Goal: Download file/media

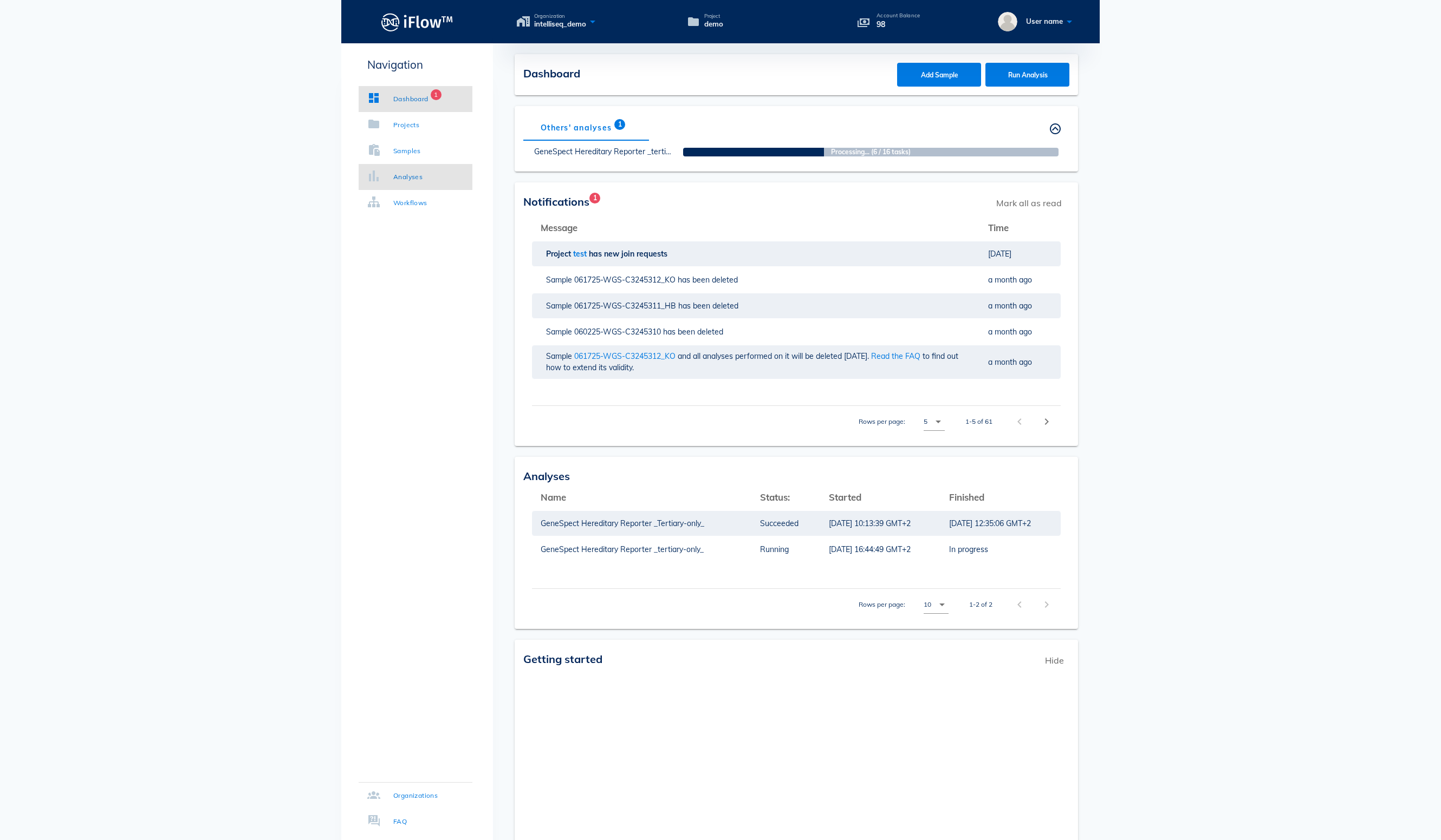
click at [423, 174] on div "Analyses" at bounding box center [408, 177] width 29 height 11
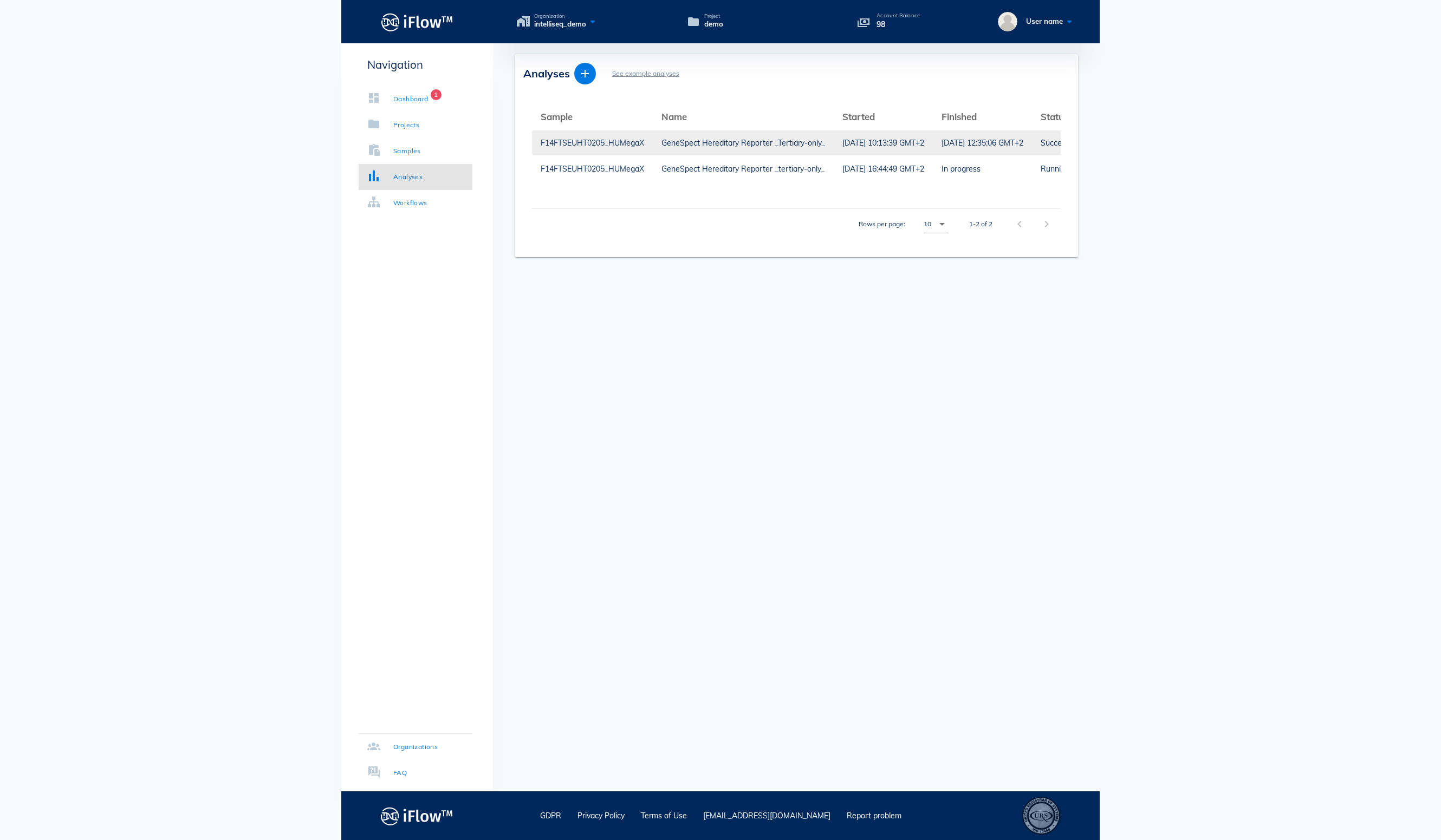
click at [591, 141] on div "F14FTSEUHT0205_HUMegaX" at bounding box center [592, 142] width 103 height 25
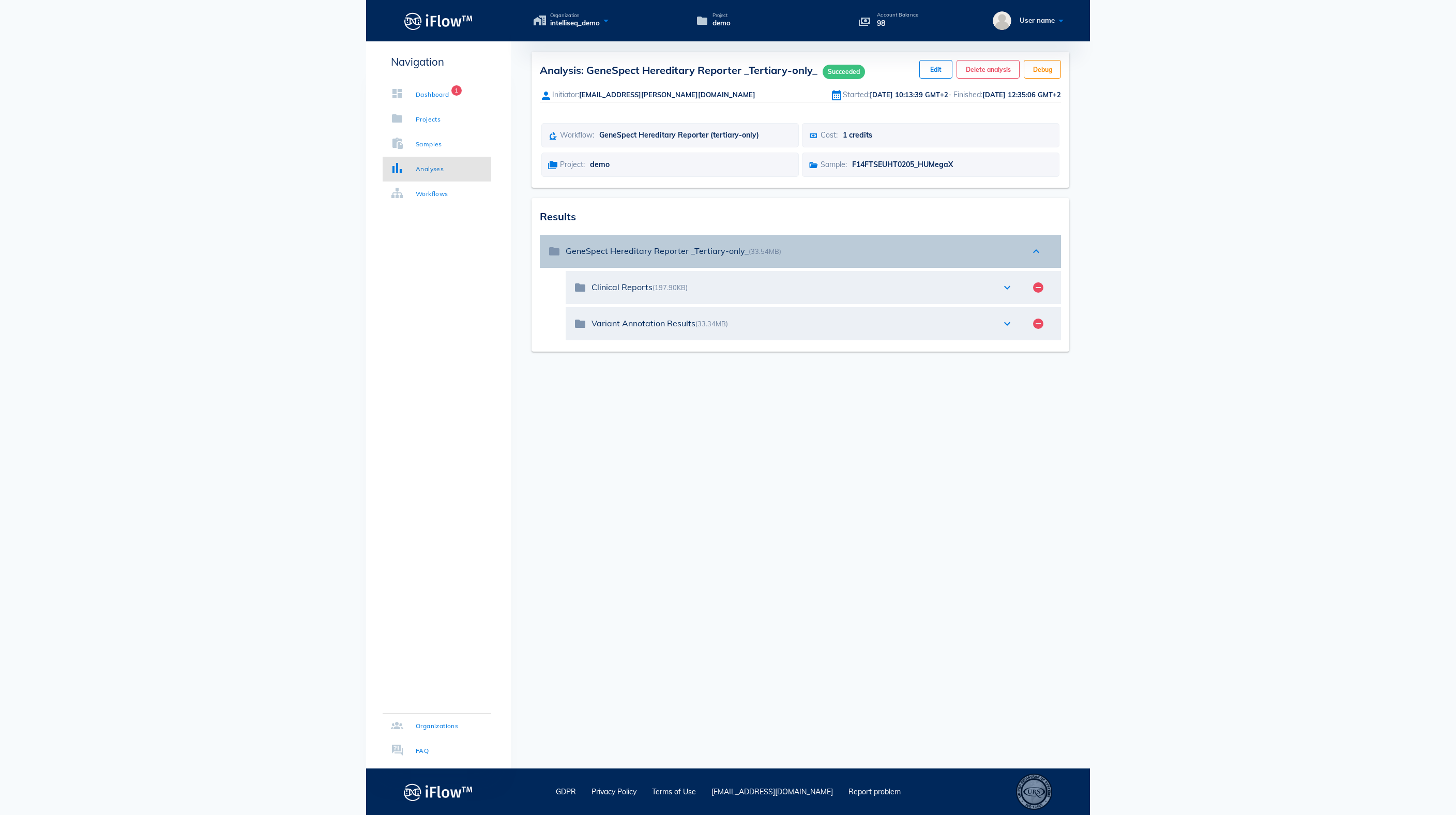
click at [1042, 257] on icon "expand_less" at bounding box center [1036, 251] width 12 height 12
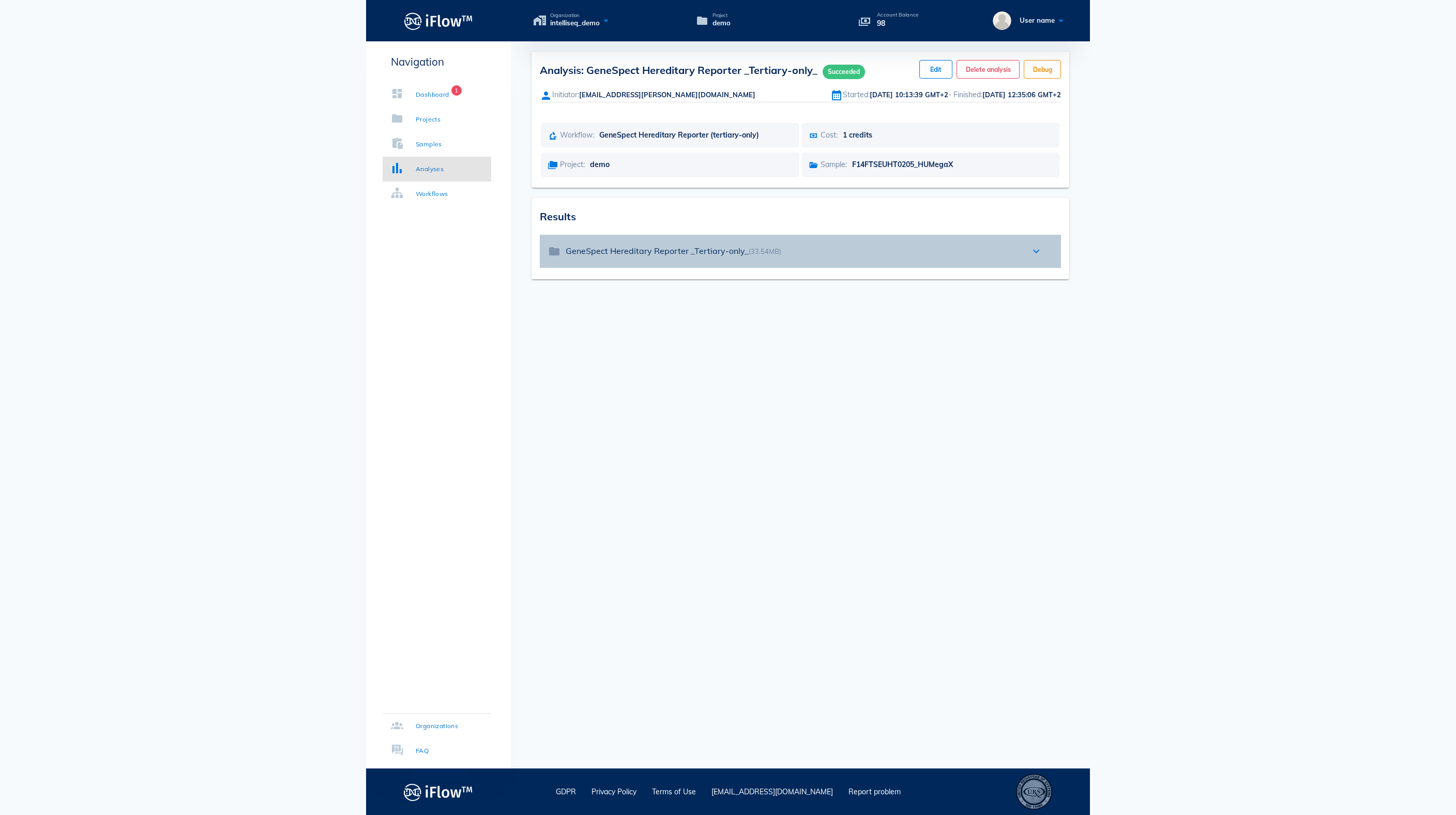
click at [1039, 257] on icon "expand_more" at bounding box center [1036, 251] width 12 height 12
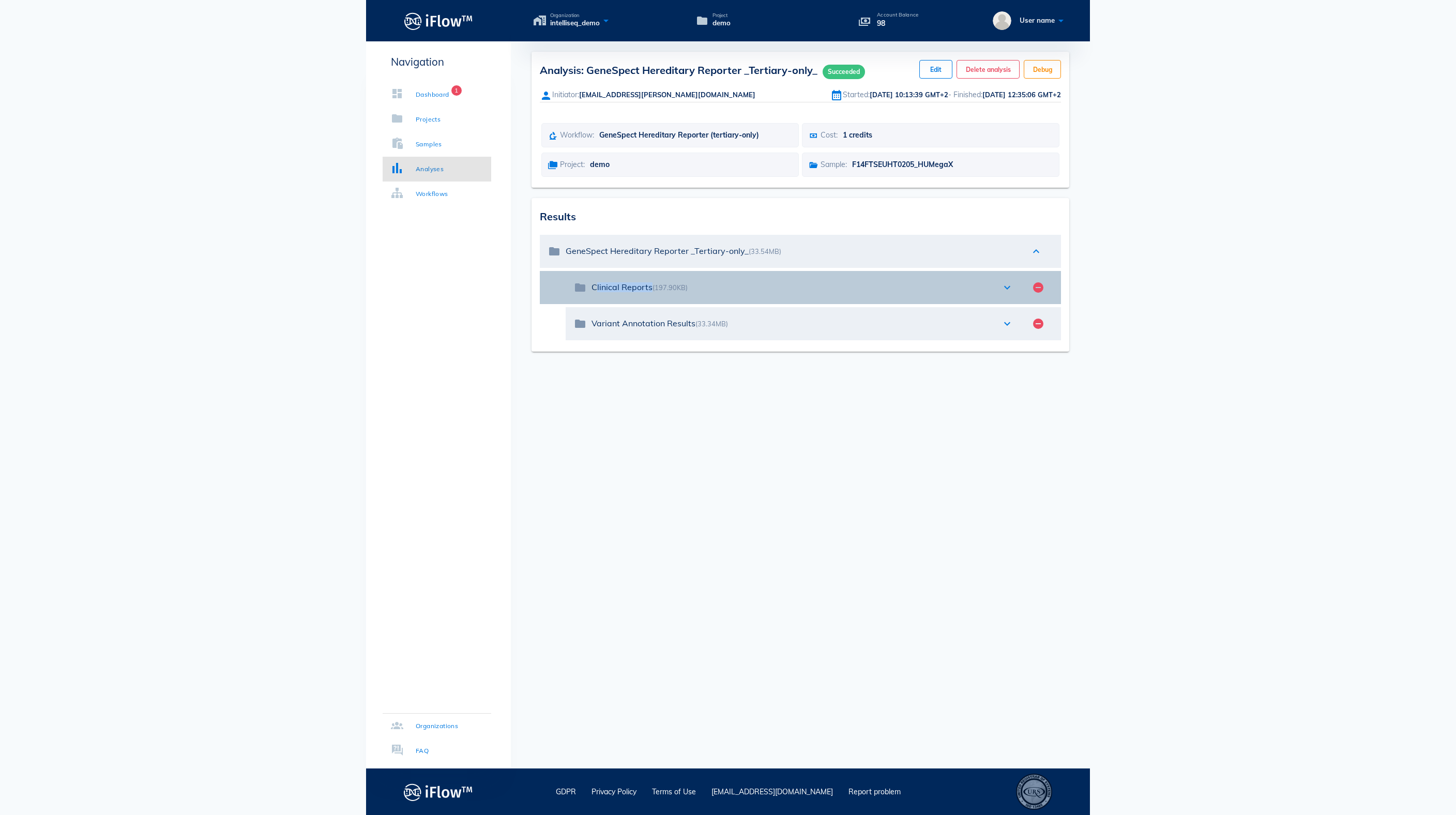
drag, startPoint x: 655, startPoint y: 329, endPoint x: 592, endPoint y: 327, distance: 63.0
click at [592, 292] on div "Clinical Reports (197.90KB)" at bounding box center [791, 287] width 400 height 10
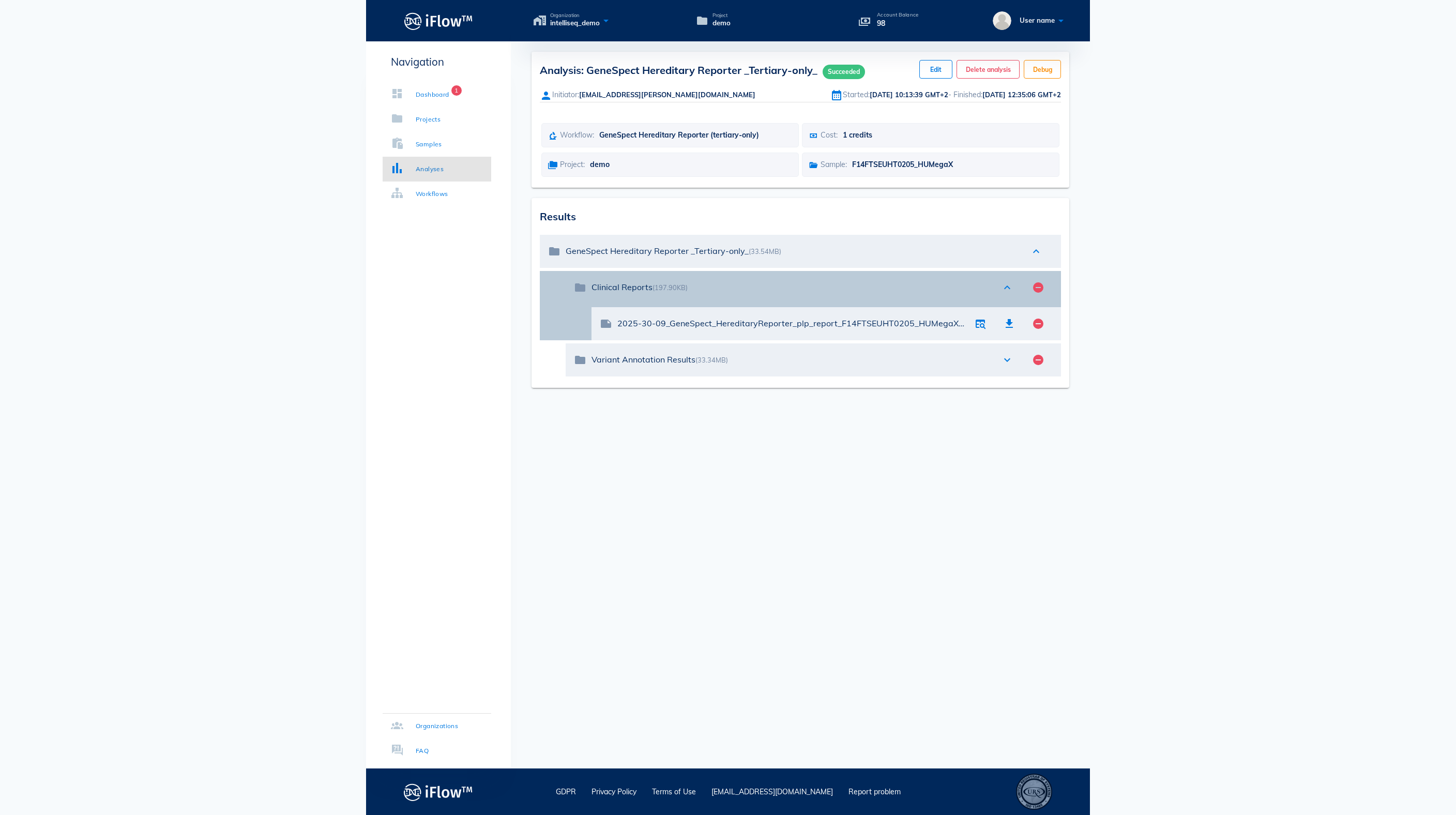
click at [644, 292] on div "Clinical Reports (197.90KB)" at bounding box center [791, 287] width 400 height 10
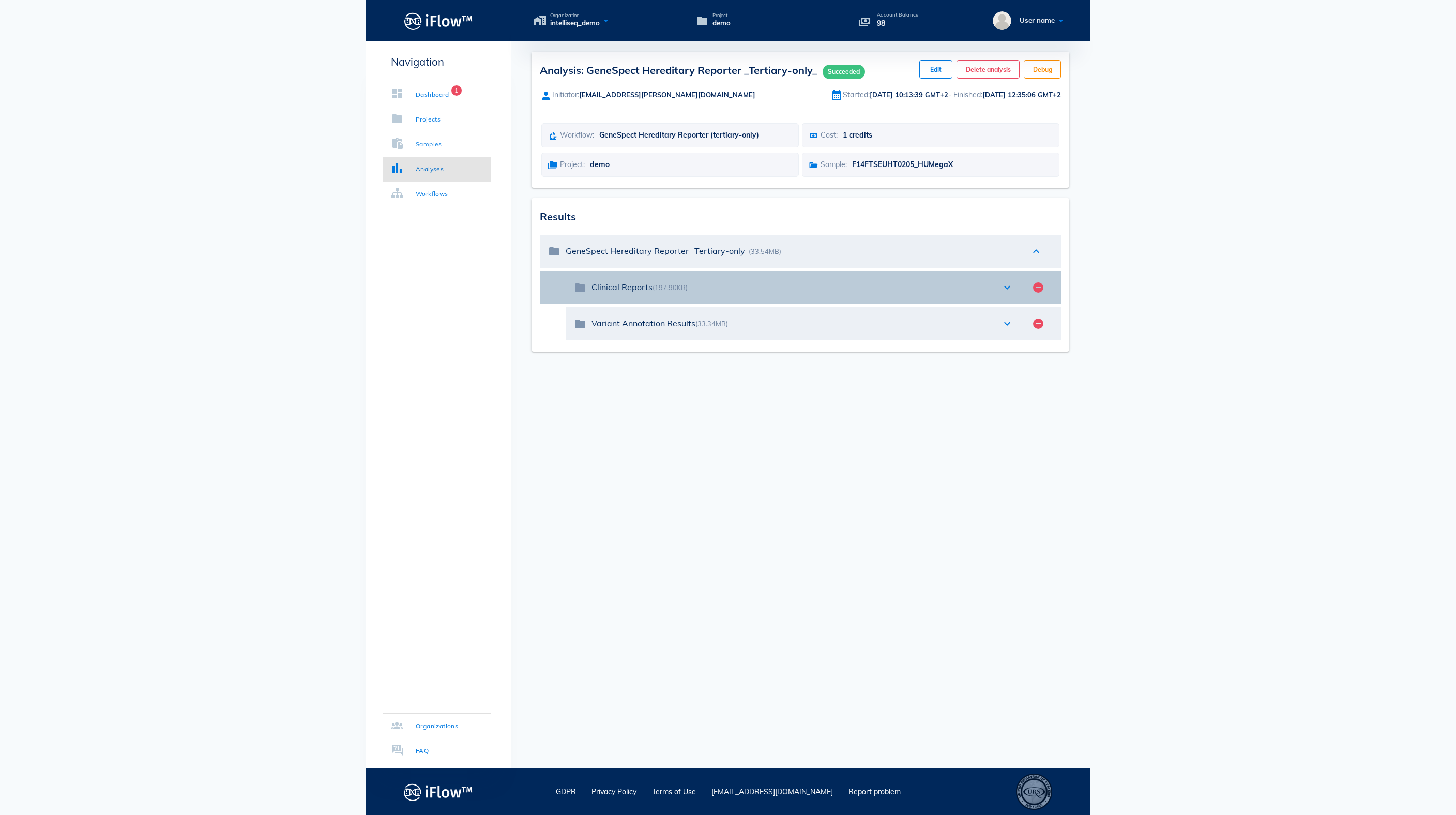
drag, startPoint x: 660, startPoint y: 329, endPoint x: 588, endPoint y: 326, distance: 72.1
click at [588, 304] on div "folder Clinical Reports (197.90KB) expand_more remove_circle" at bounding box center [813, 288] width 495 height 33
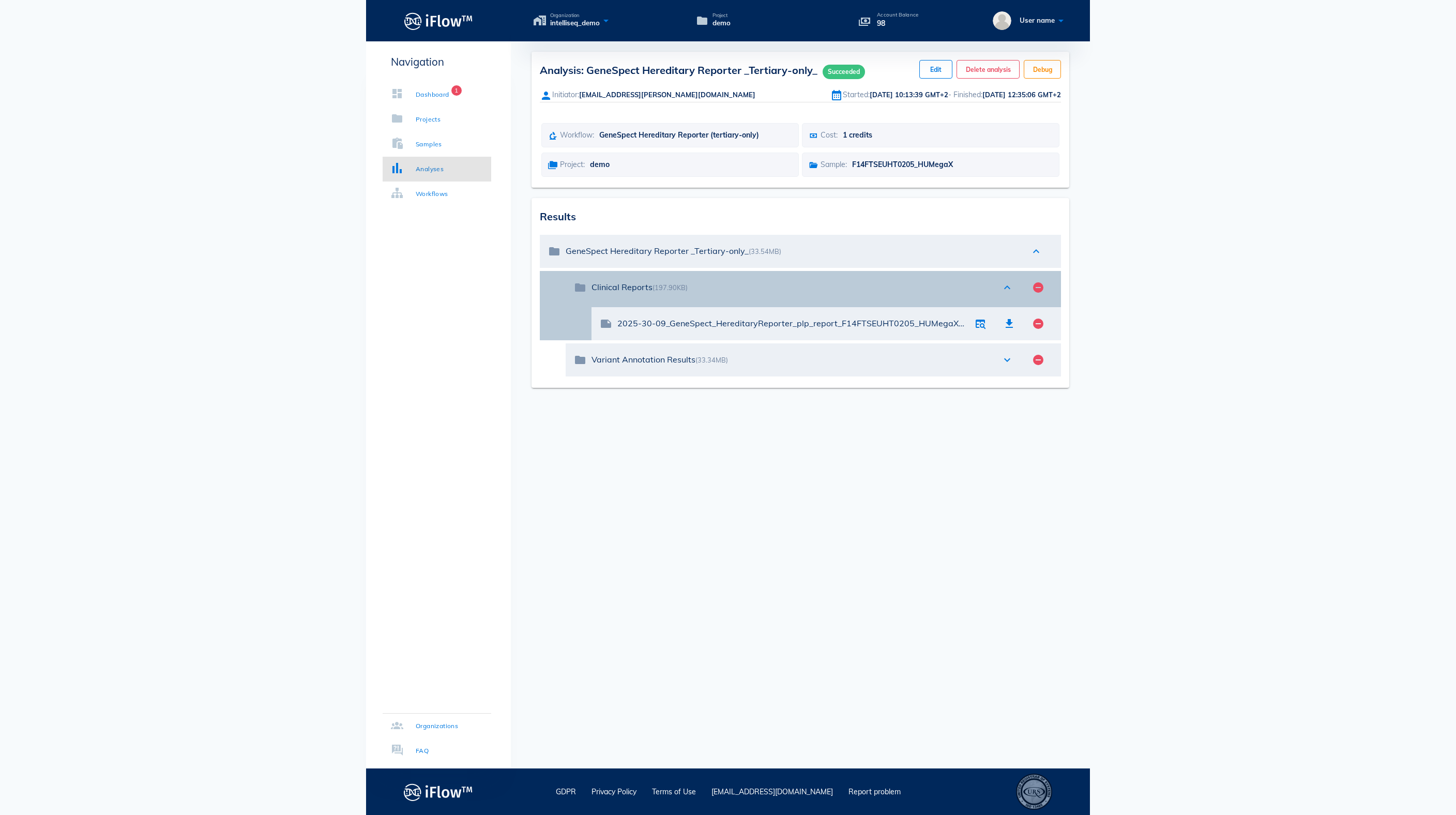
click at [1008, 294] on icon "expand_less" at bounding box center [1007, 288] width 12 height 12
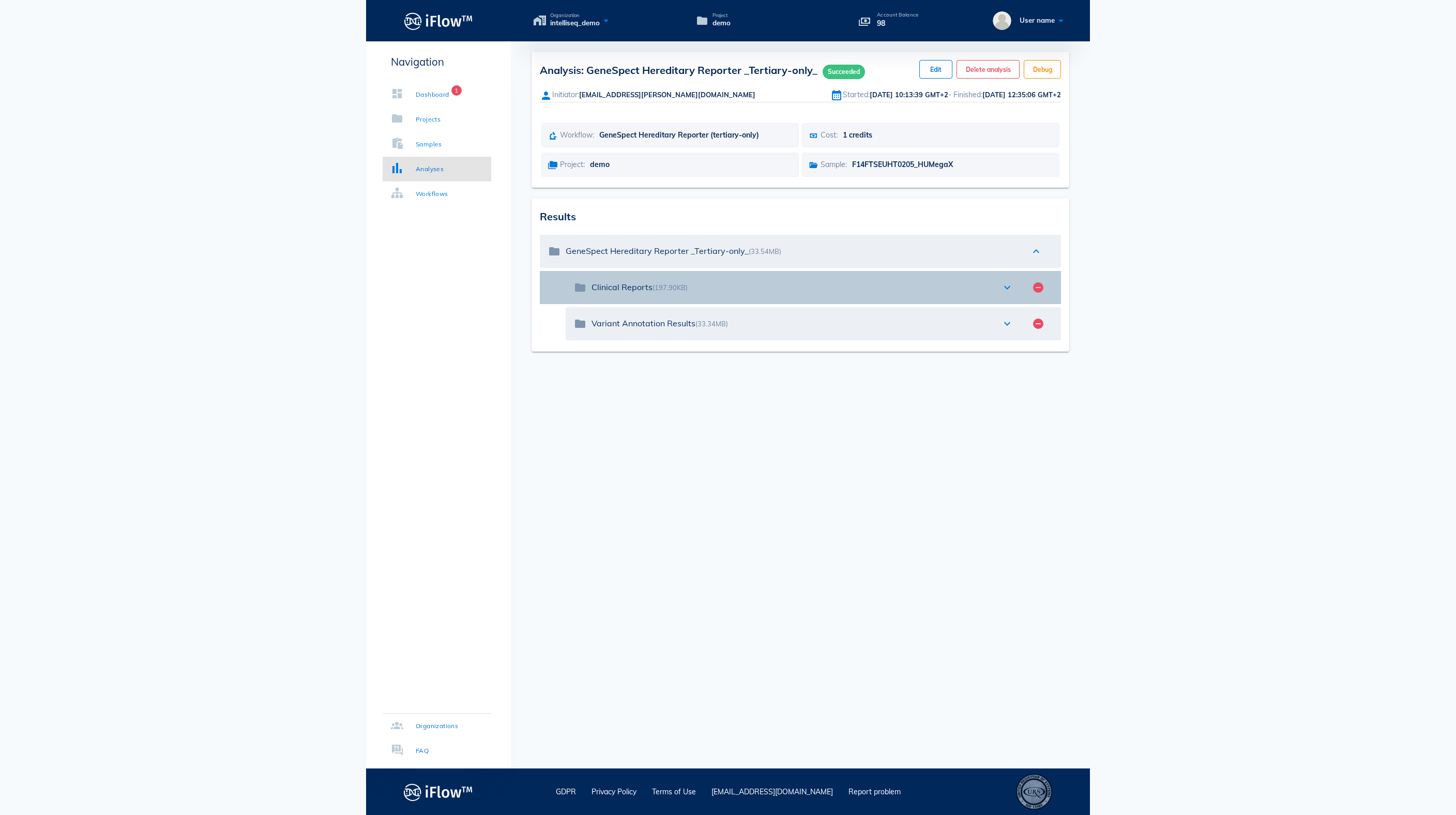
click at [1007, 294] on icon "expand_more" at bounding box center [1007, 288] width 12 height 12
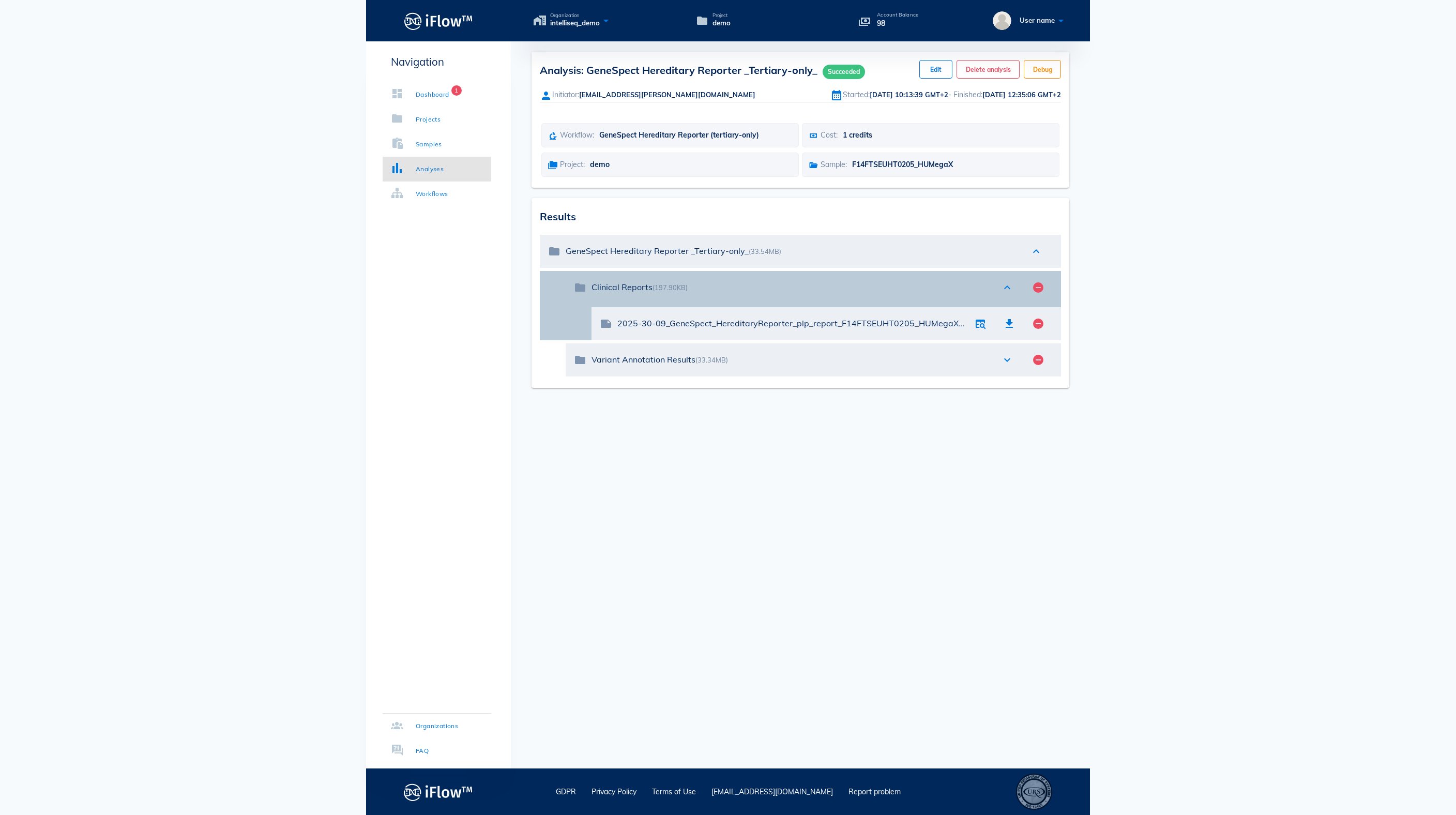
click at [655, 292] on div "Clinical Reports (197.90KB)" at bounding box center [791, 287] width 400 height 10
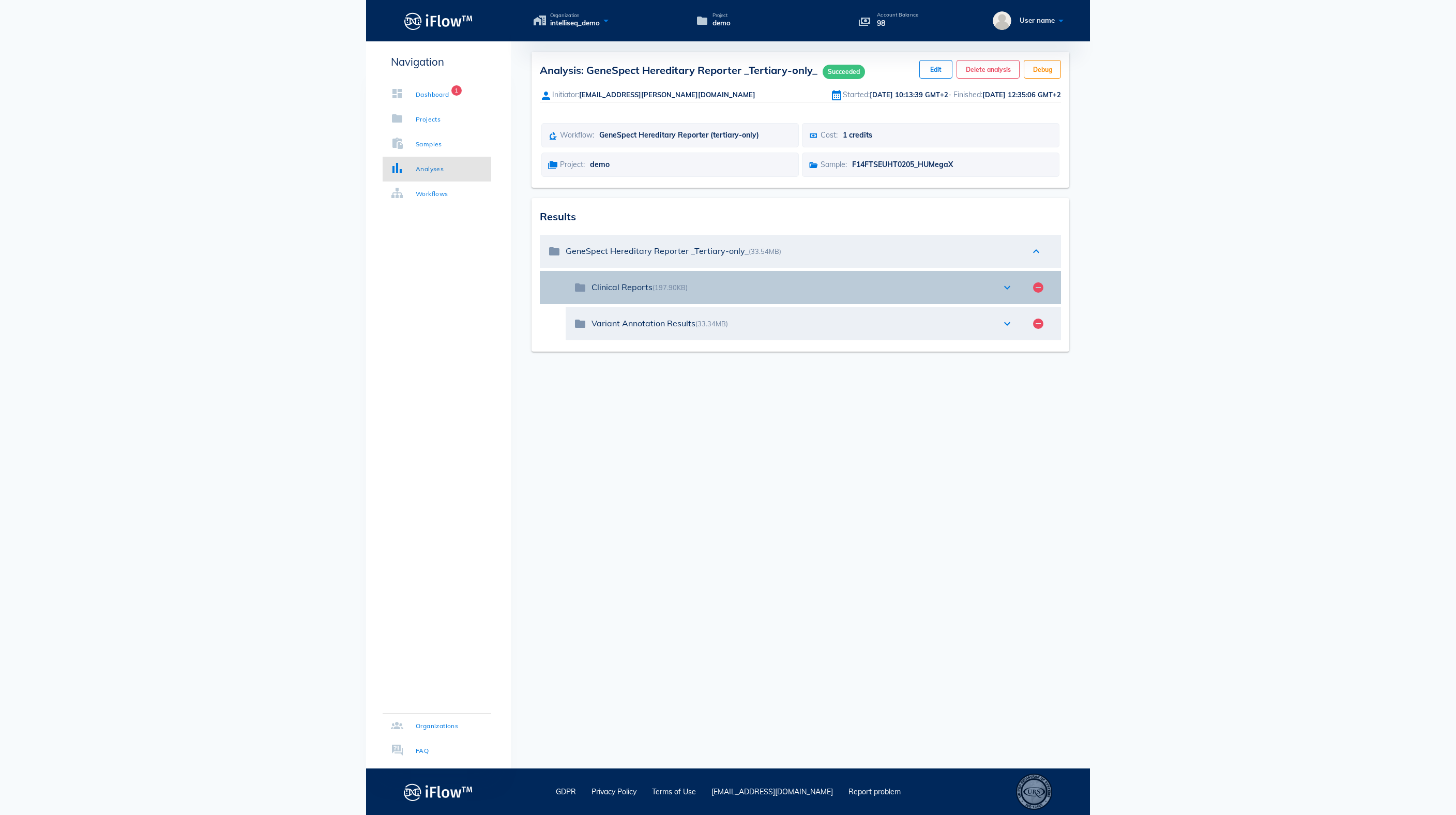
drag, startPoint x: 657, startPoint y: 327, endPoint x: 594, endPoint y: 326, distance: 63.0
click at [594, 292] on div "Clinical Reports (197.90KB)" at bounding box center [791, 287] width 400 height 10
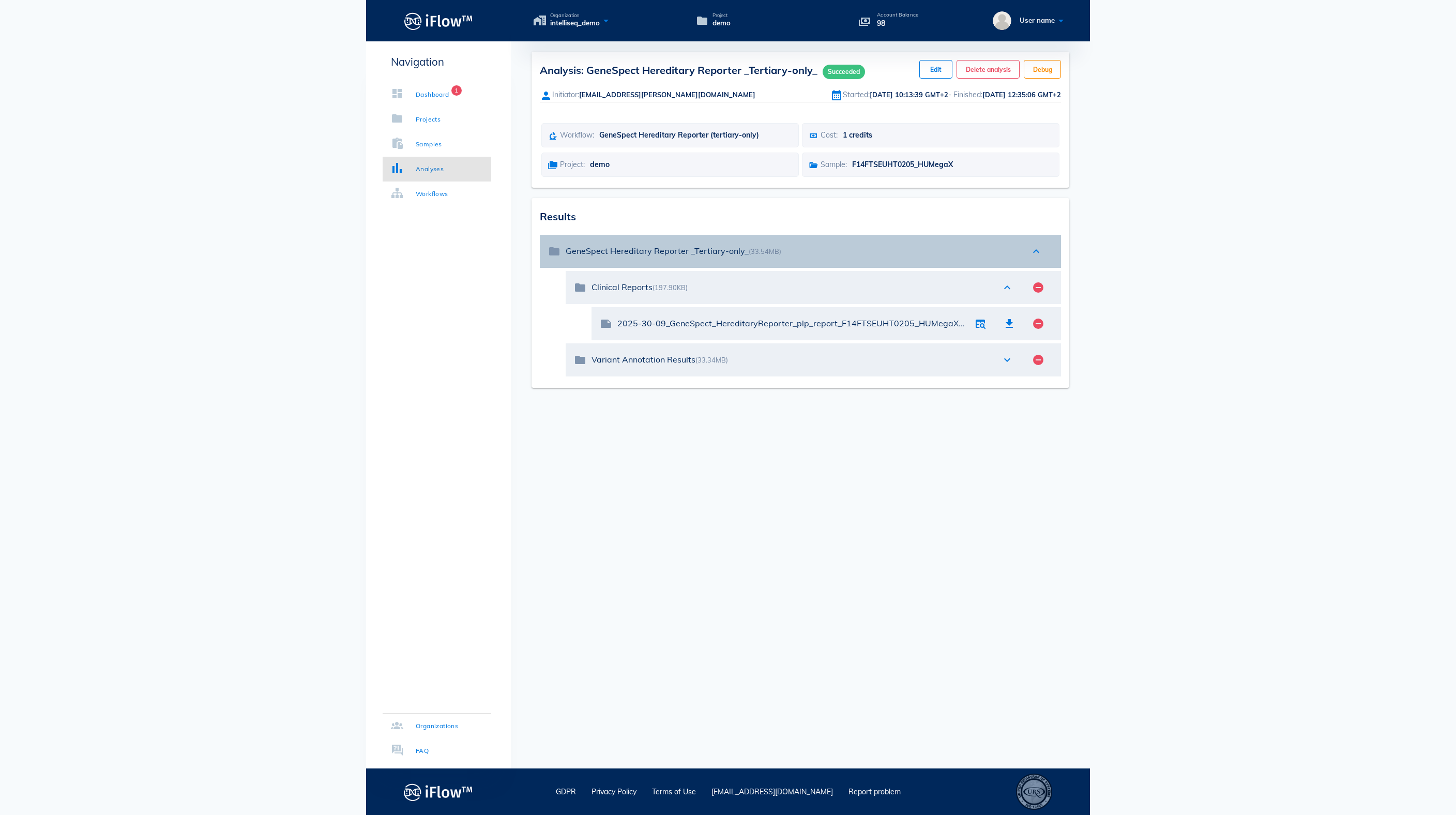
click at [1045, 257] on div "expand_less" at bounding box center [1036, 251] width 23 height 12
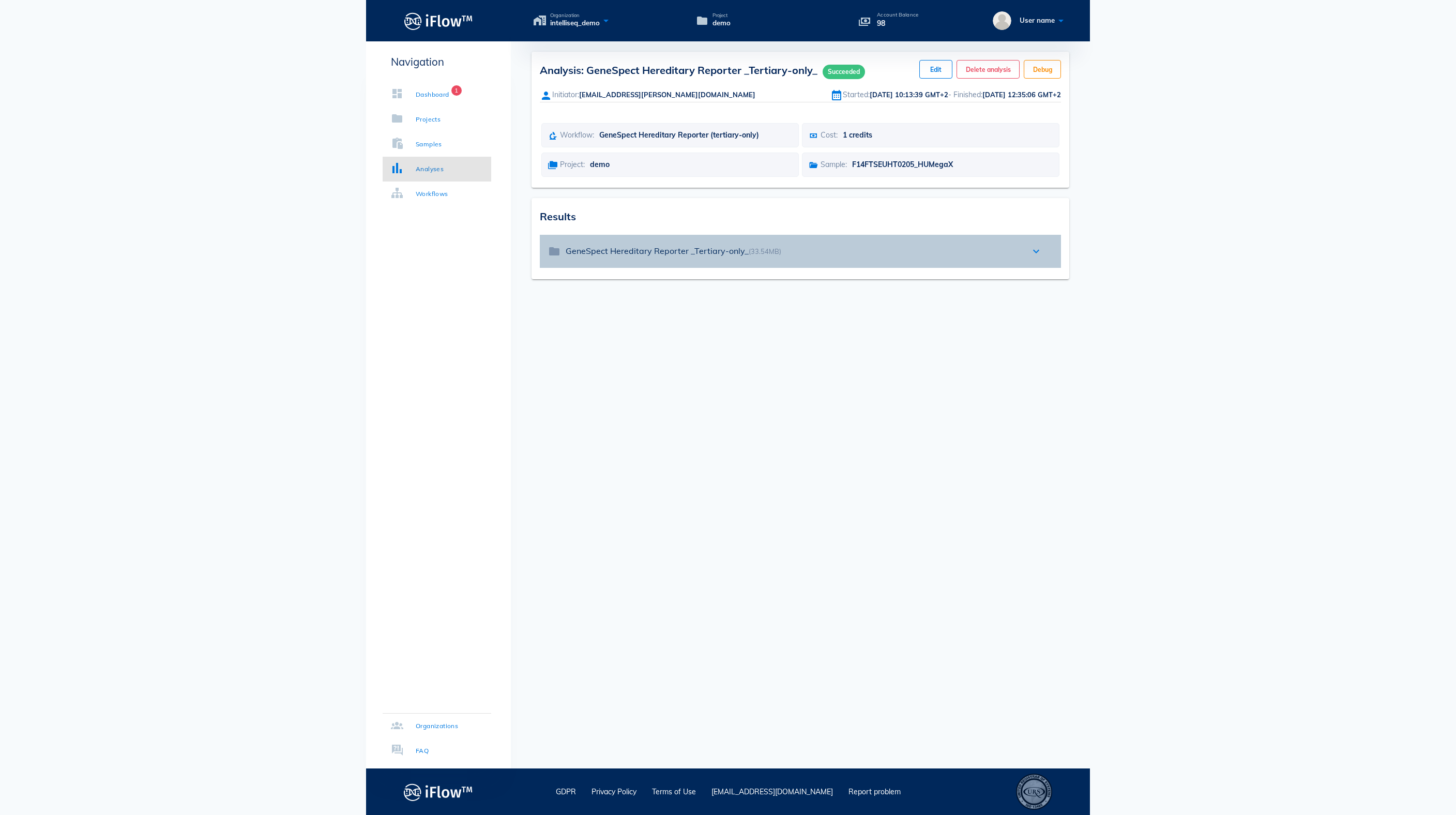
click at [1035, 257] on icon "expand_more" at bounding box center [1036, 251] width 12 height 12
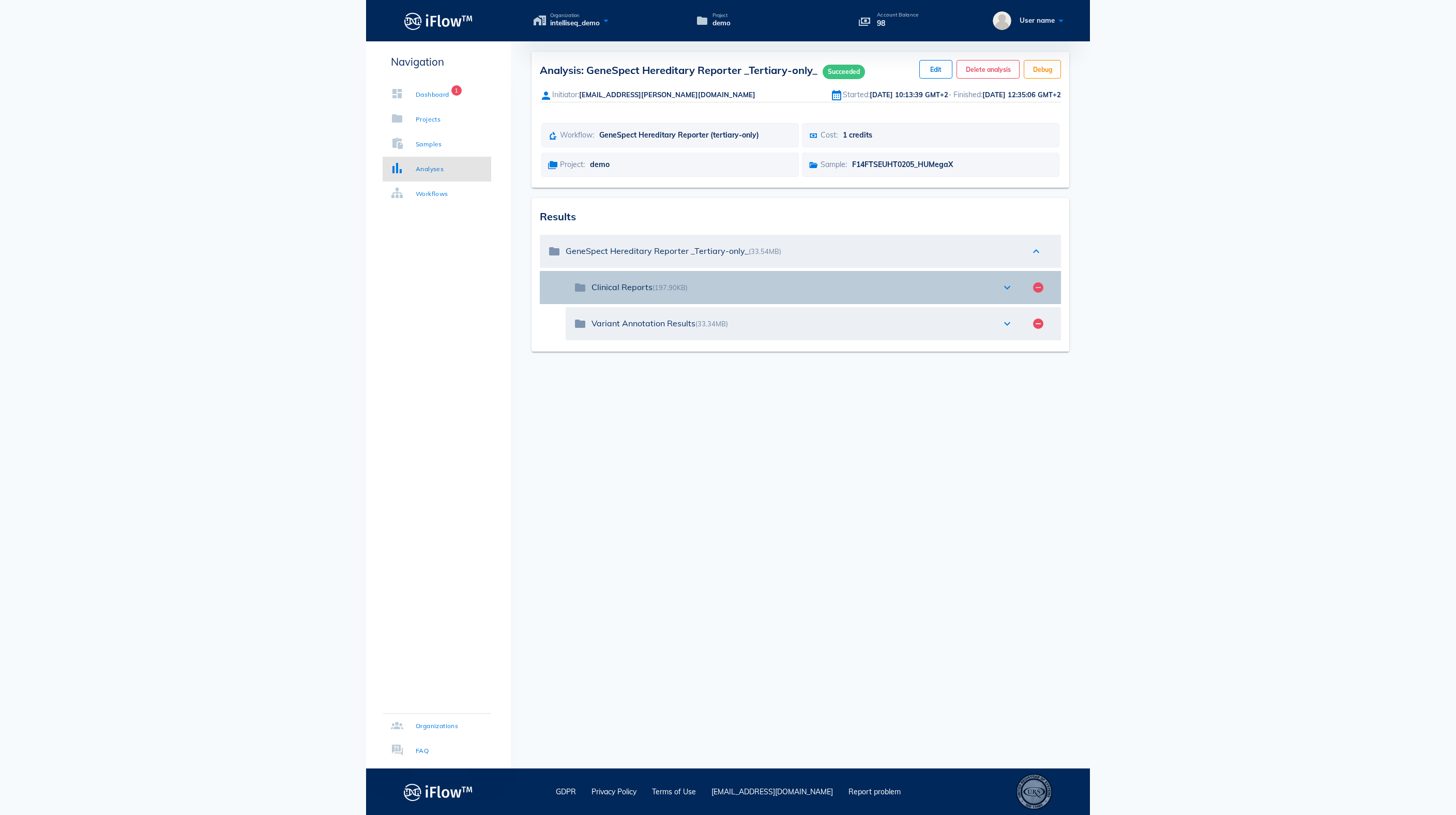
click at [1004, 294] on icon "expand_more" at bounding box center [1007, 288] width 12 height 12
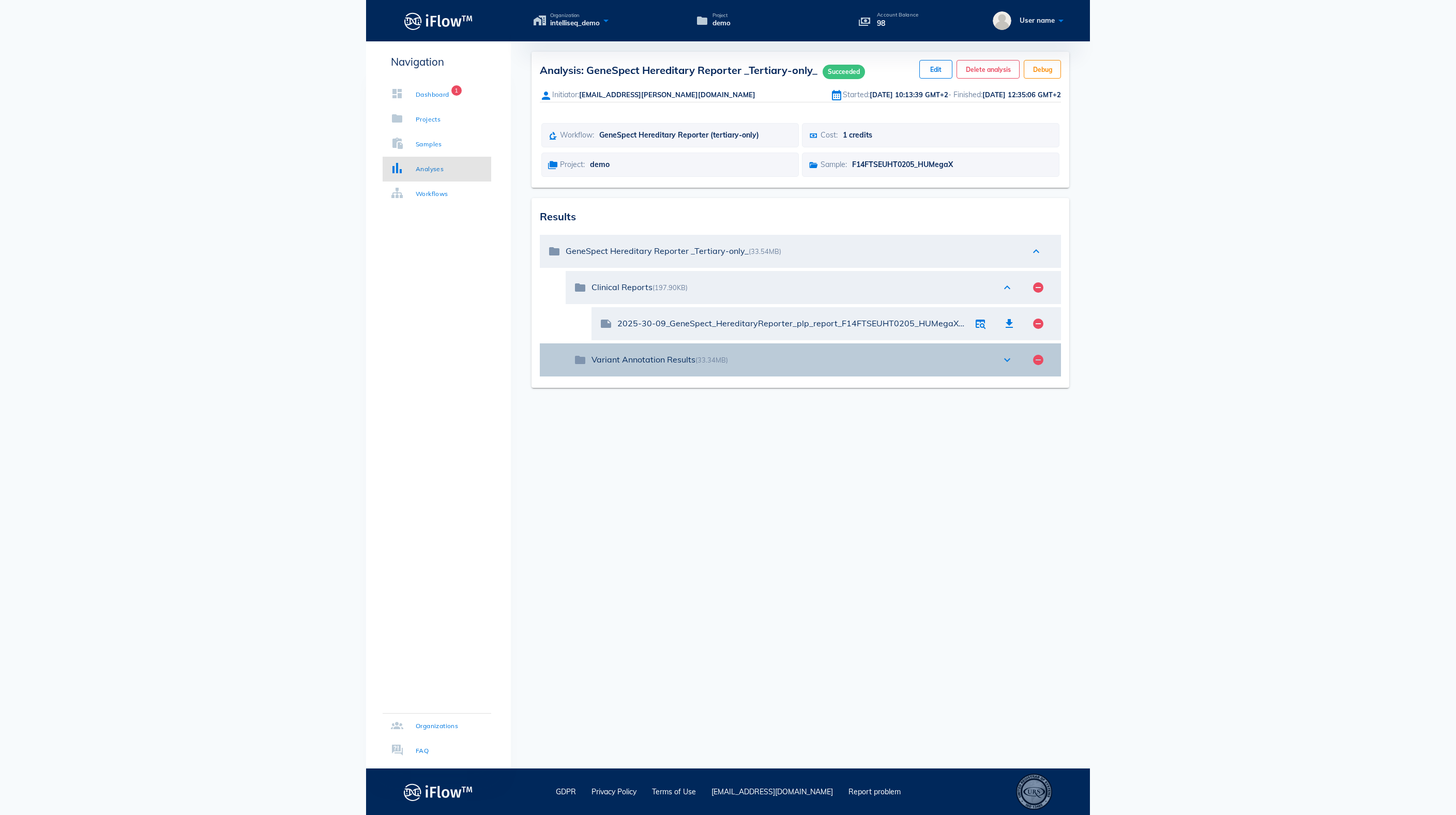
click at [1007, 366] on icon "expand_more" at bounding box center [1007, 360] width 12 height 12
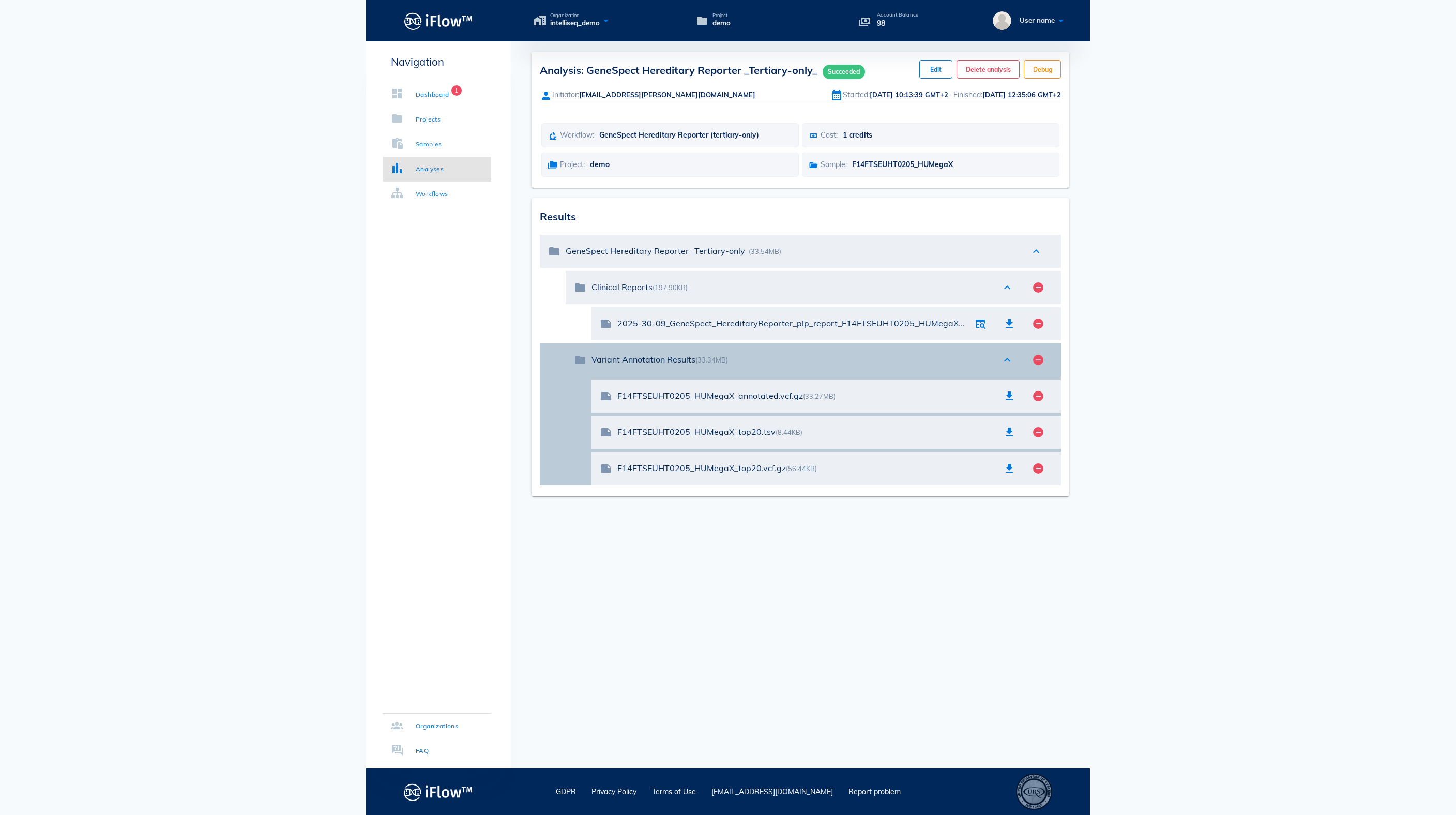
click at [1007, 366] on icon "expand_less" at bounding box center [1007, 360] width 12 height 12
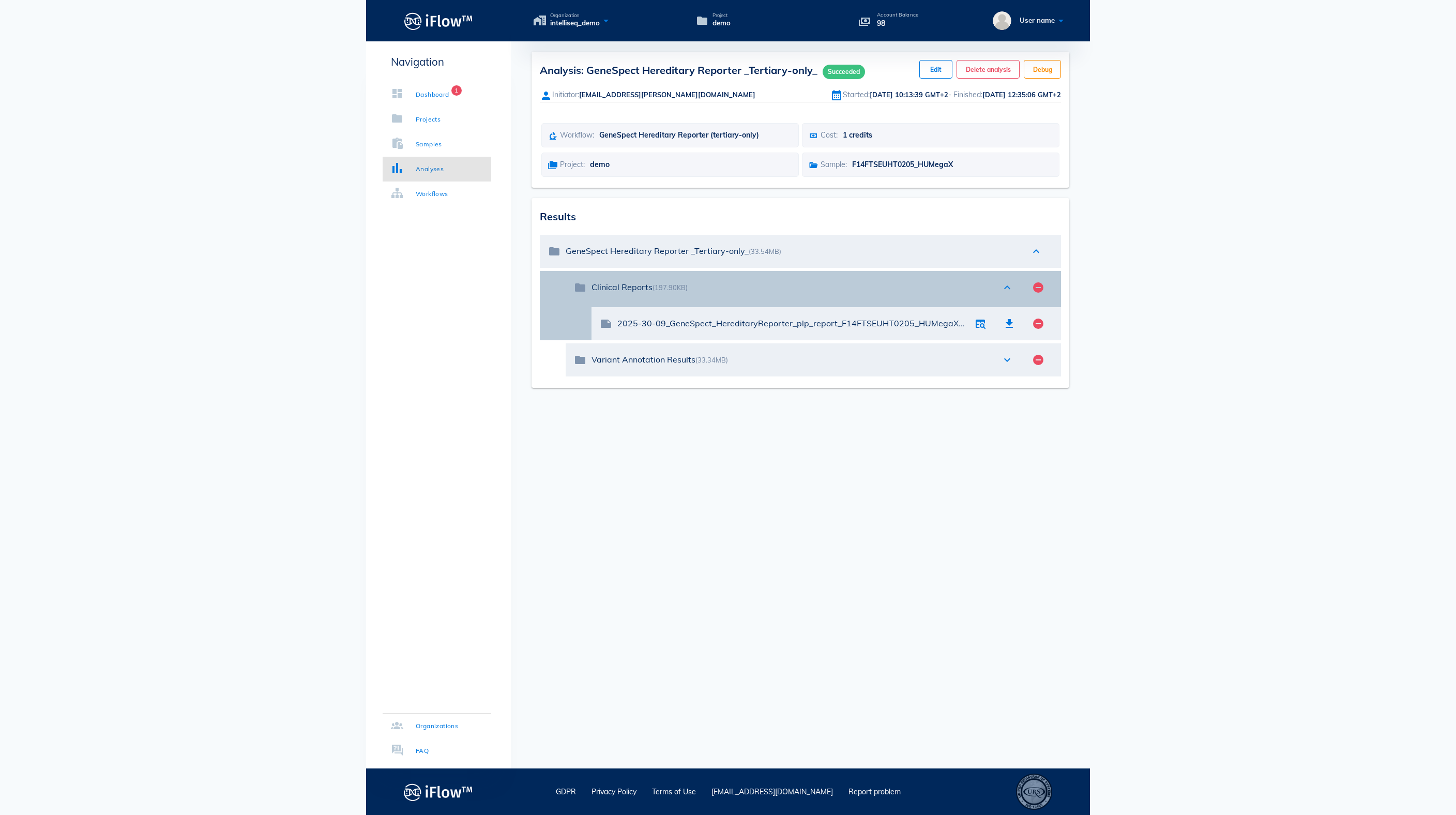
click at [1005, 294] on icon "expand_less" at bounding box center [1007, 288] width 12 height 12
